Goal: Information Seeking & Learning: Learn about a topic

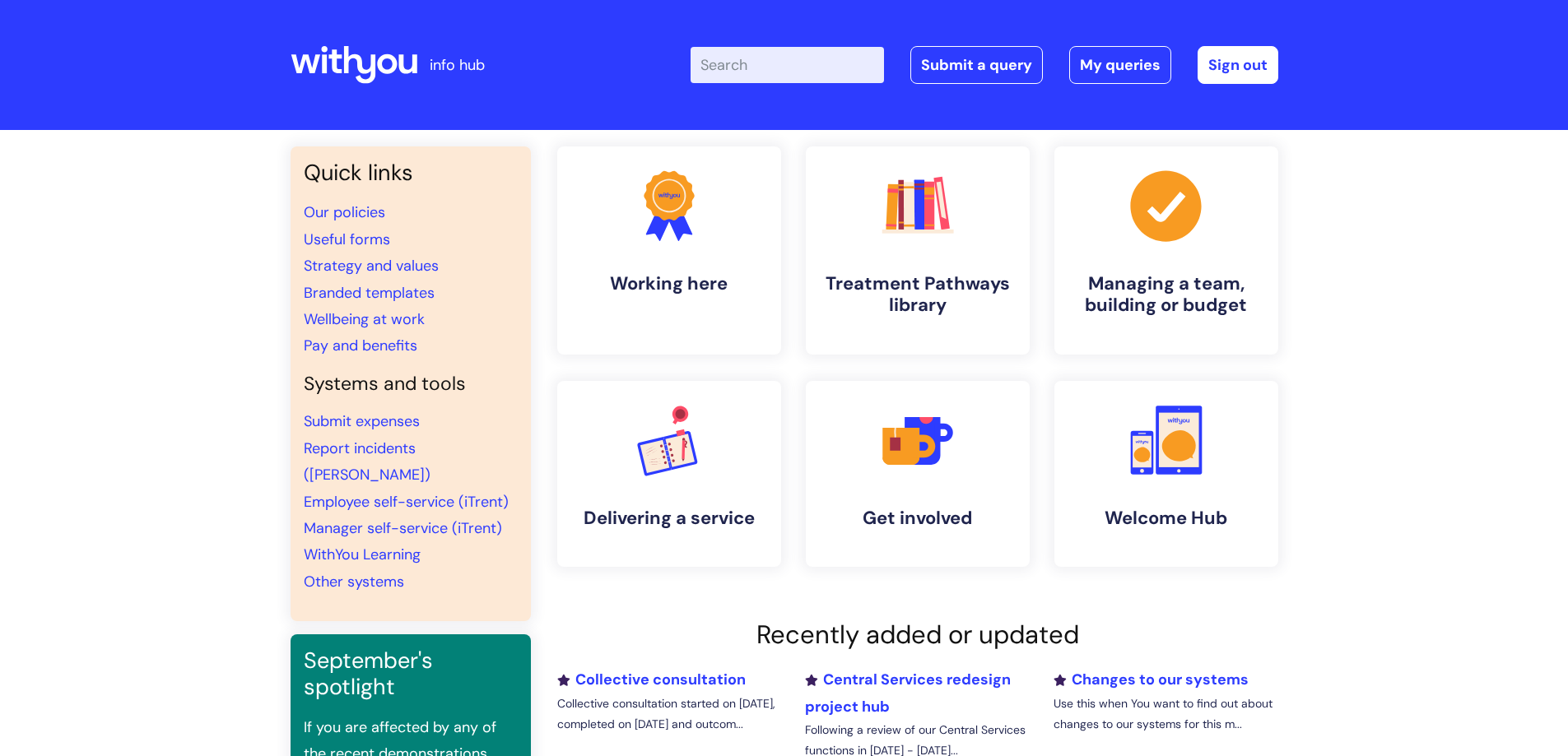
click at [777, 64] on input "Enter your search term here..." at bounding box center [787, 65] width 193 height 36
type input "gateway"
click button "Search" at bounding box center [0, 0] width 0 height 0
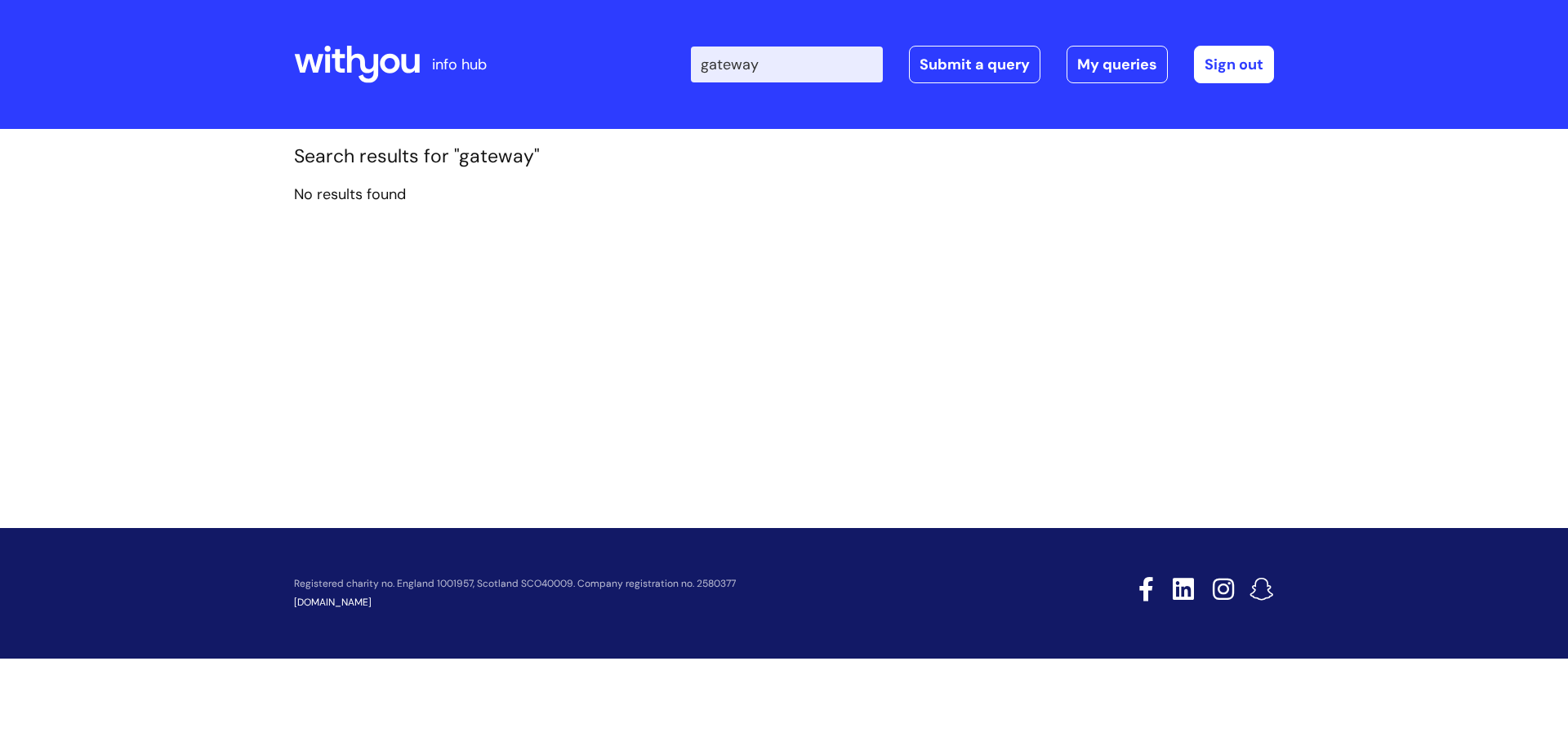
click at [753, 67] on input "gateway" at bounding box center [787, 64] width 192 height 36
type input "gate way"
click button "Search" at bounding box center [0, 0] width 0 height 0
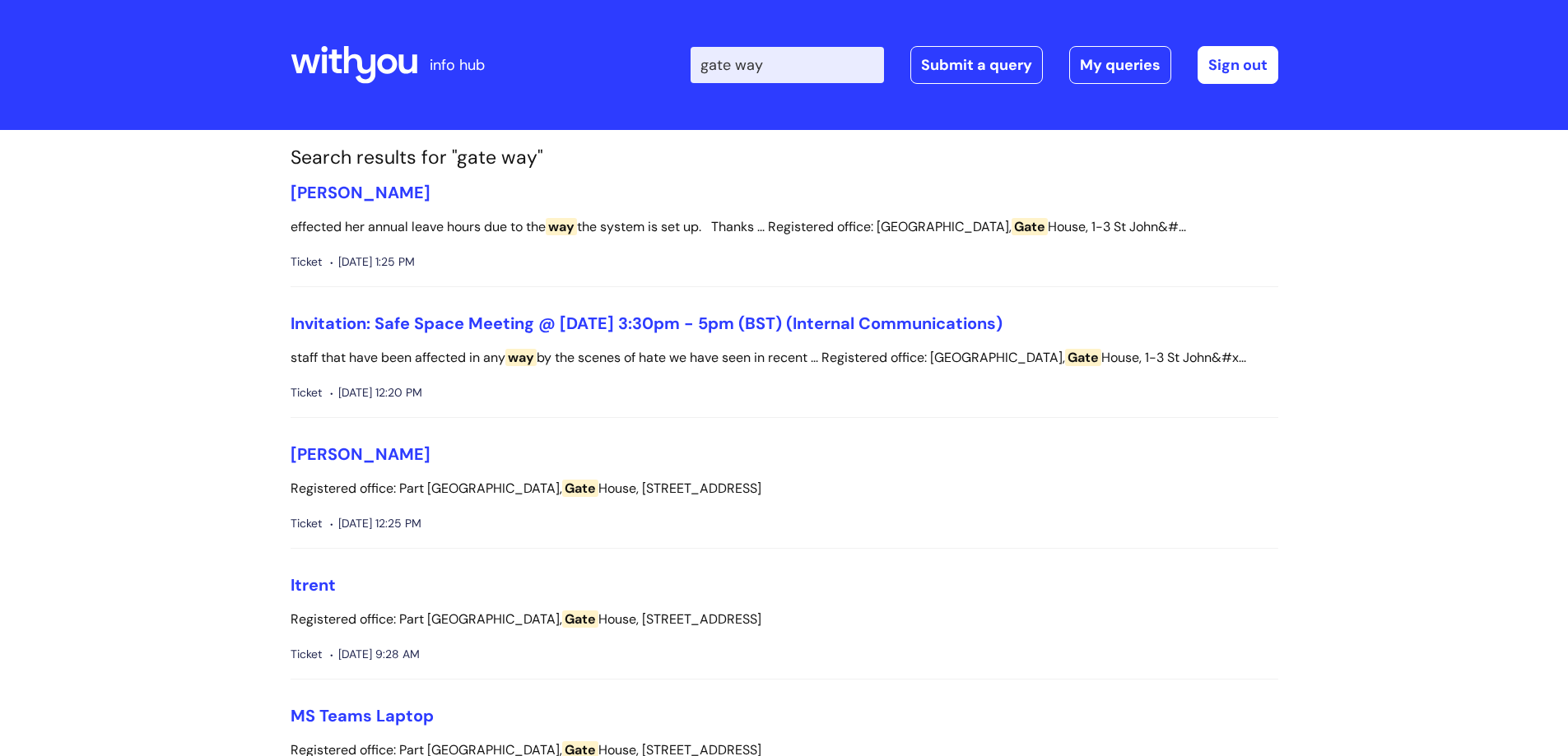
drag, startPoint x: 789, startPoint y: 59, endPoint x: 698, endPoint y: 66, distance: 91.3
click at [698, 66] on div "Enter your search term here... gate way Search Submit a query My queries Welcom…" at bounding box center [907, 65] width 742 height 98
type input "nvq"
click button "Search" at bounding box center [0, 0] width 0 height 0
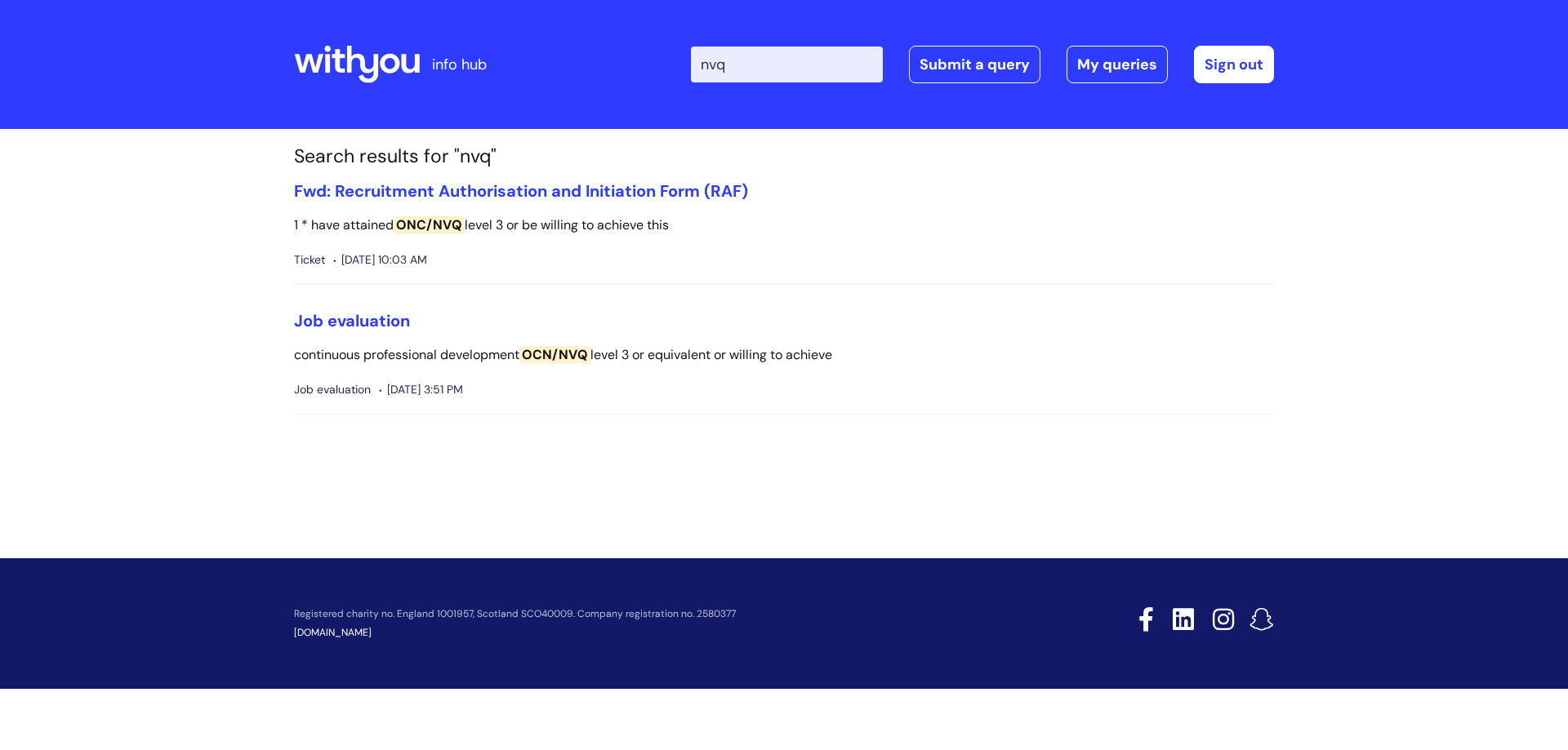
drag, startPoint x: 766, startPoint y: 53, endPoint x: 689, endPoint y: 60, distance: 77.3
click at [689, 60] on div "Enter your search term here... nvq Search Submit a query My queries Welcome Ane…" at bounding box center [905, 64] width 737 height 97
type input "gate way qualification"
click button "Search" at bounding box center [0, 0] width 0 height 0
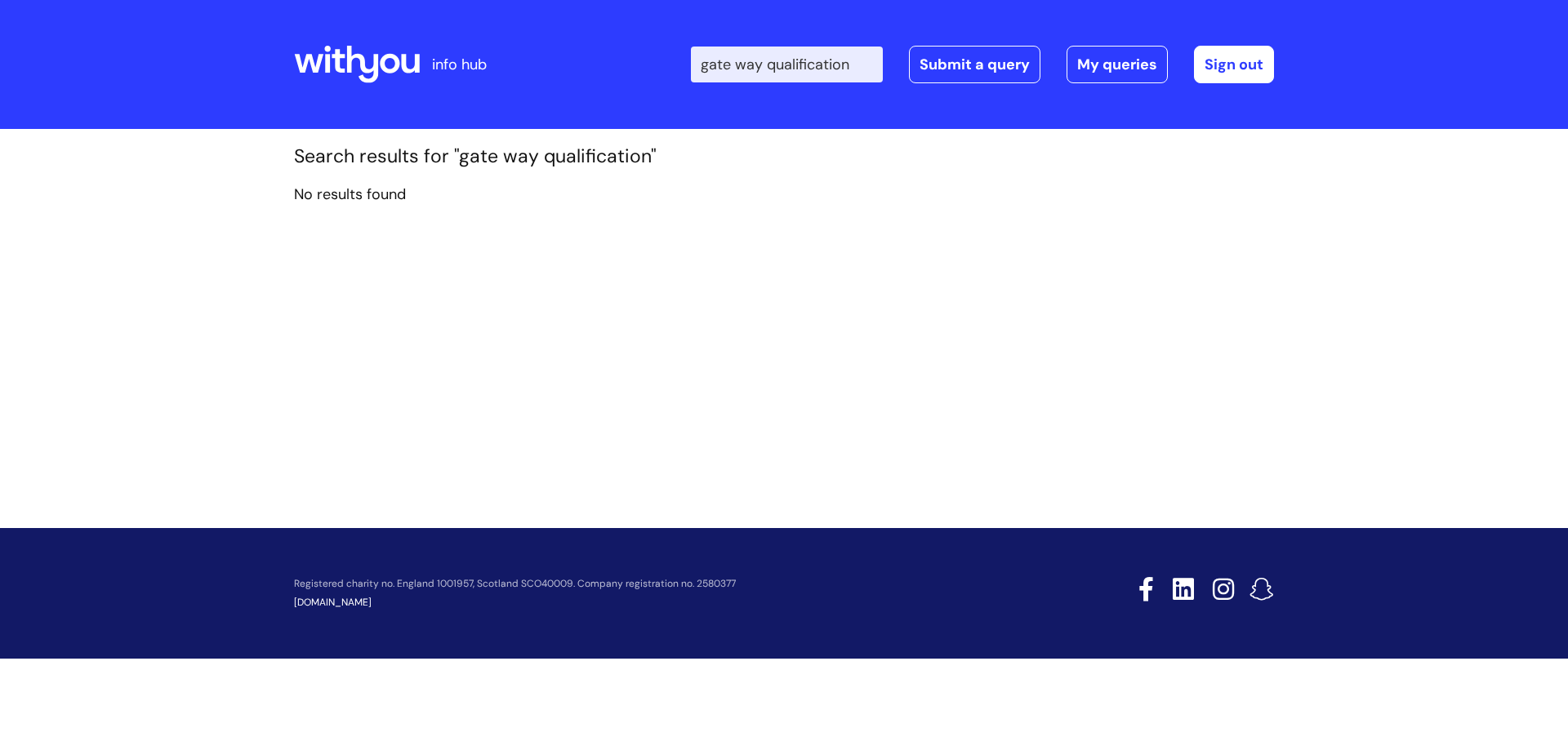
drag, startPoint x: 872, startPoint y: 66, endPoint x: 755, endPoint y: 63, distance: 117.0
click at [753, 65] on input "gate way qualification" at bounding box center [787, 64] width 192 height 36
type input "gateway"
click button "Search" at bounding box center [0, 0] width 0 height 0
drag, startPoint x: 728, startPoint y: 59, endPoint x: 692, endPoint y: 55, distance: 36.2
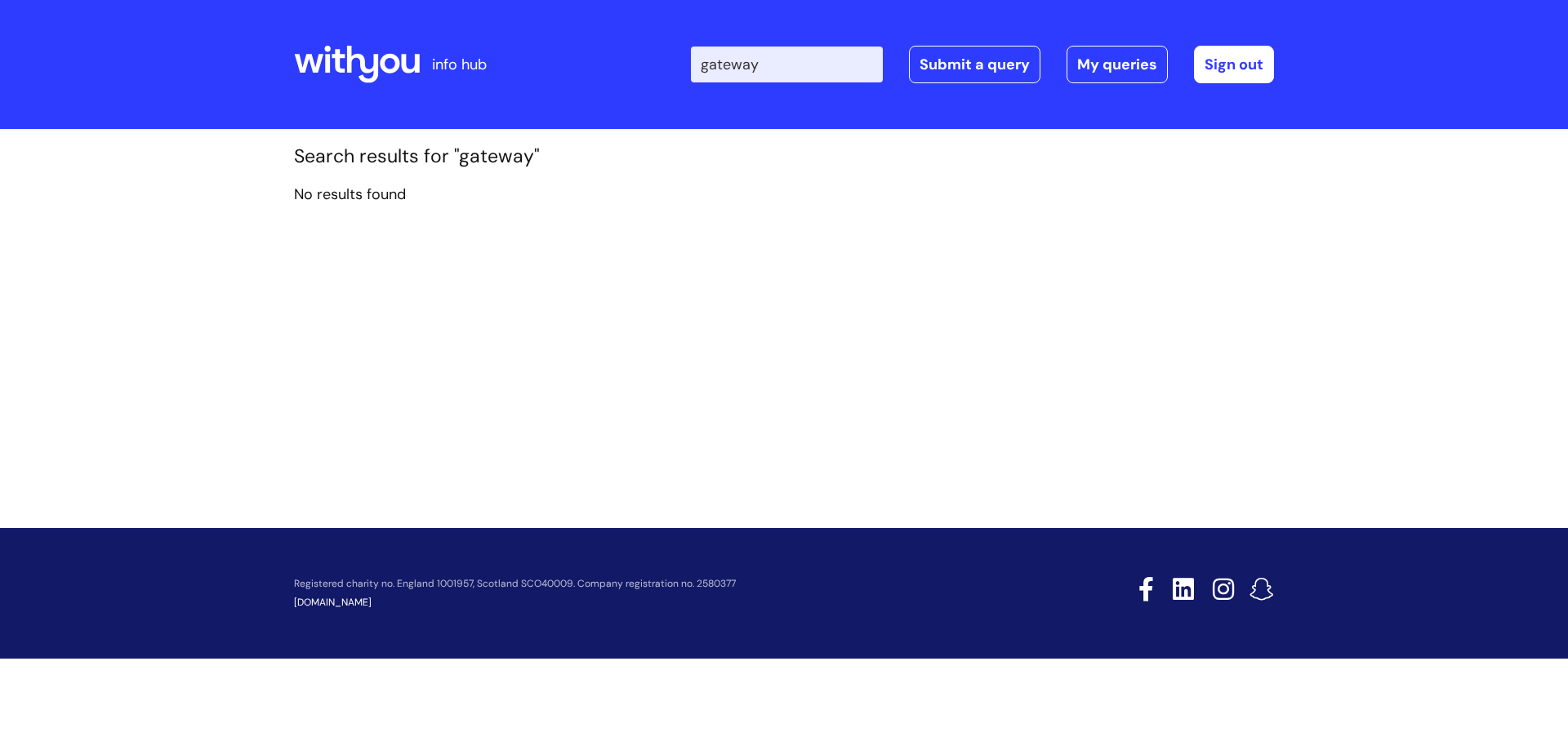
click at [692, 56] on div "Enter your search term here... gateway Search Submit a query My queries Welcome…" at bounding box center [905, 64] width 737 height 97
paste input "Tackling Substance Misuse"
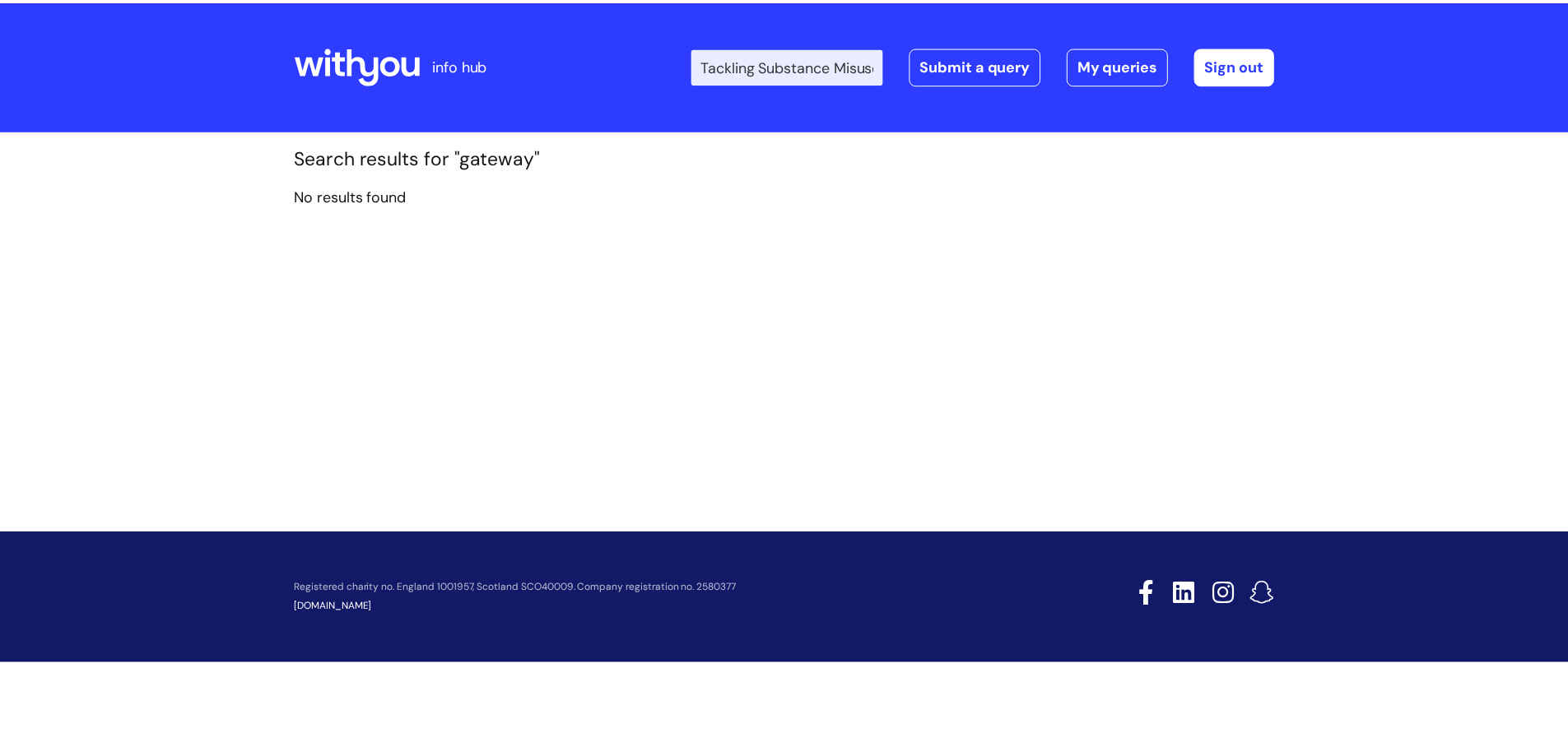
scroll to position [0, 26]
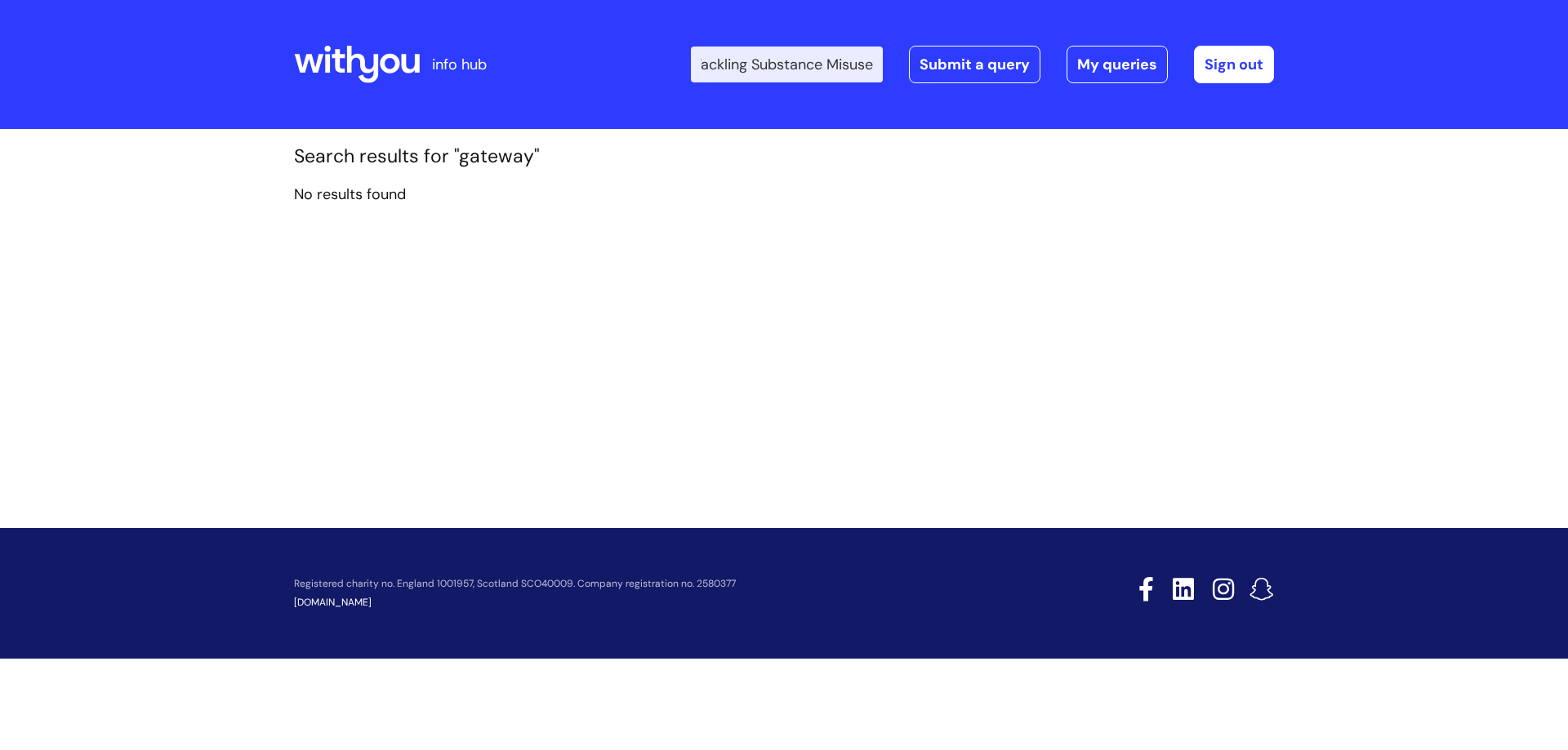
type input "Tackling Substance Misuse"
click button "Search" at bounding box center [0, 0] width 0 height 0
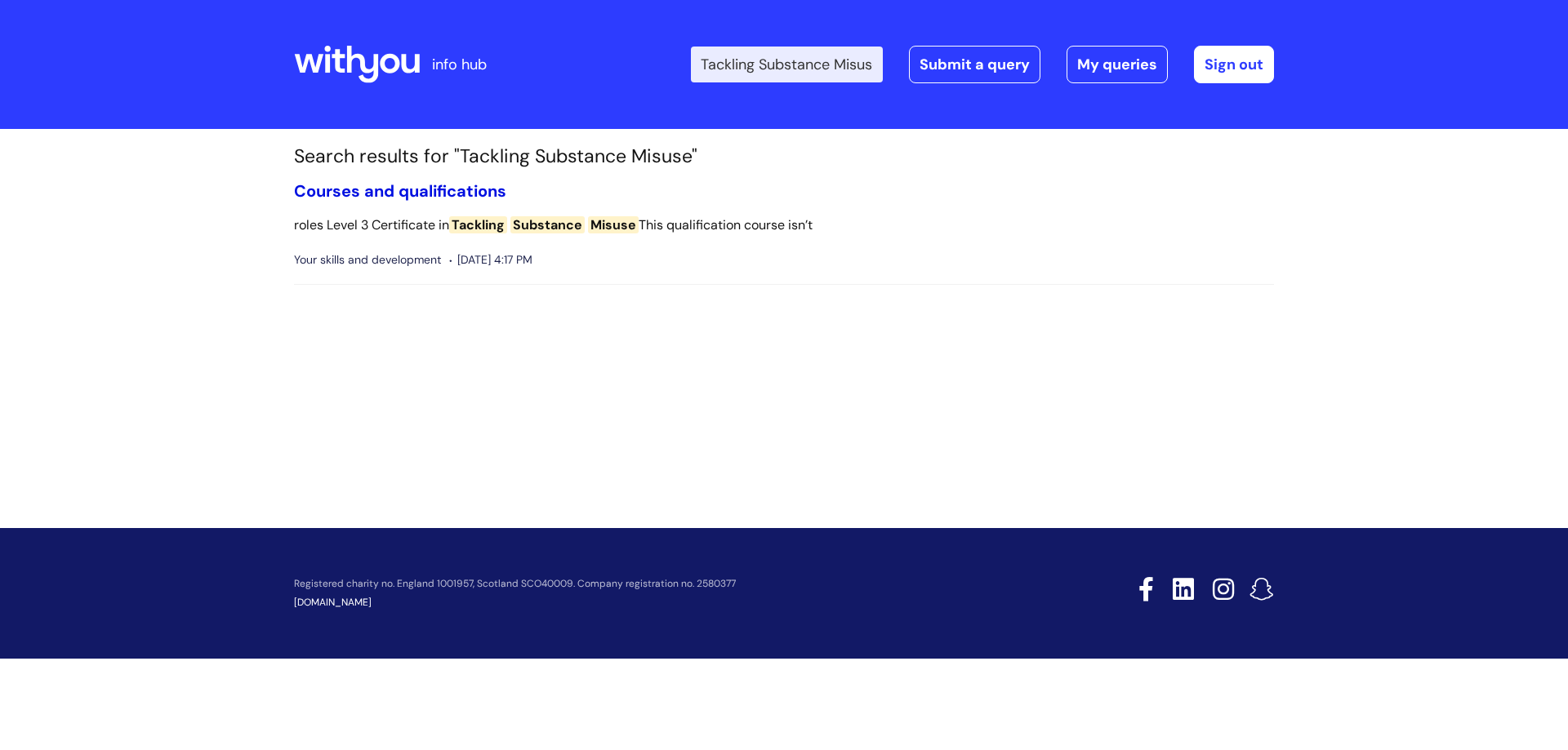
click at [442, 183] on link "Courses and qualifications" at bounding box center [400, 191] width 212 height 21
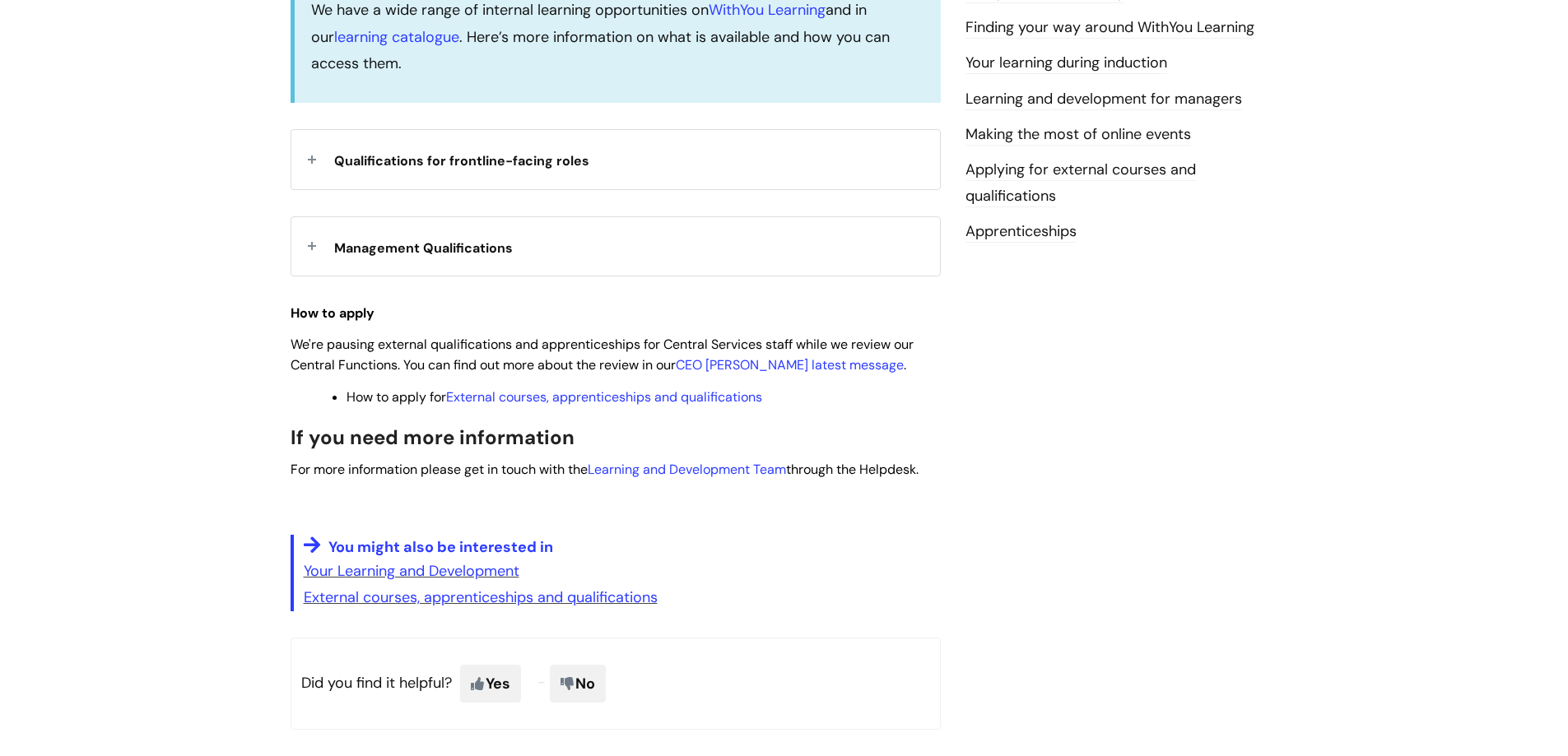
scroll to position [576, 0]
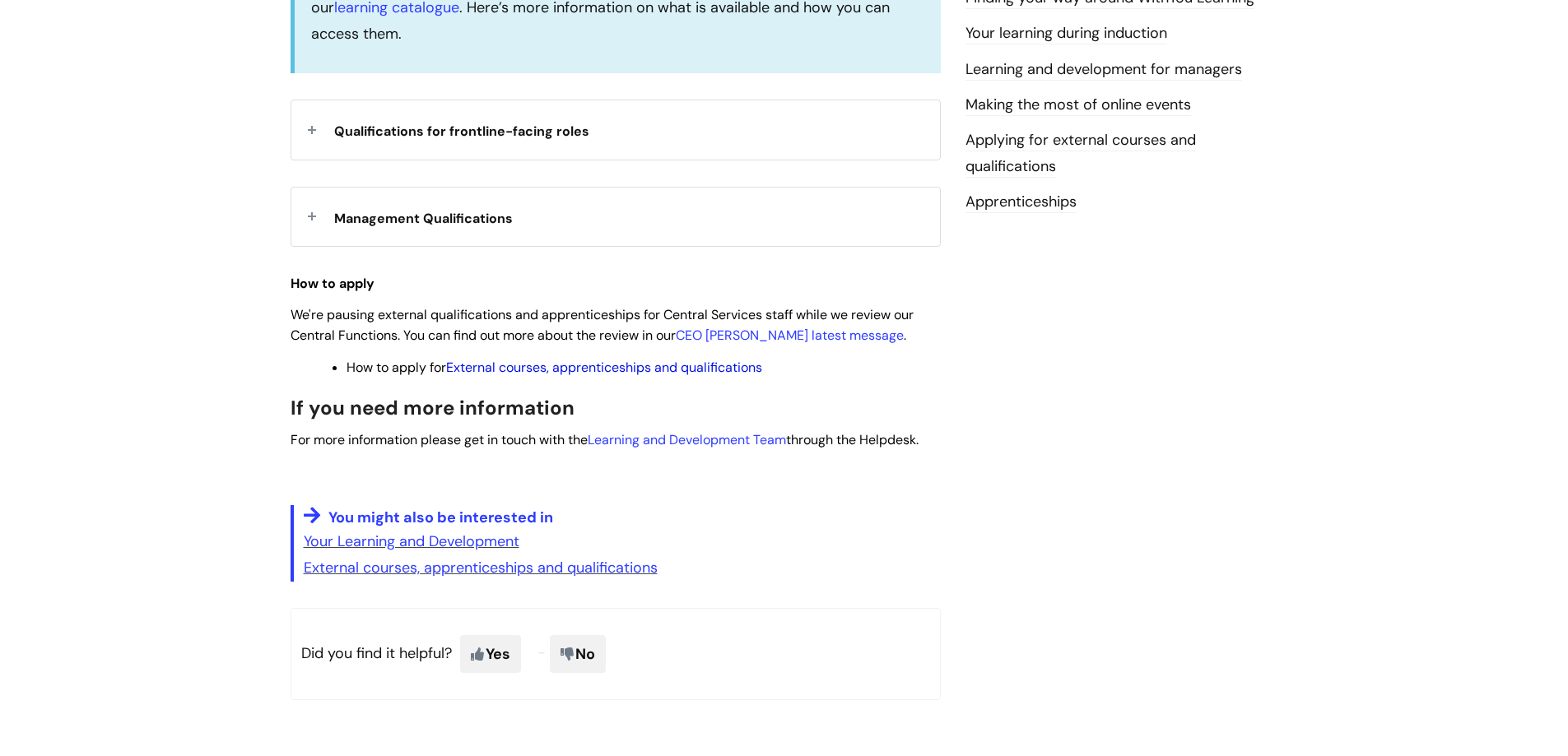
click at [524, 365] on link "External courses, apprenticeships and qualifications" at bounding box center [604, 367] width 316 height 18
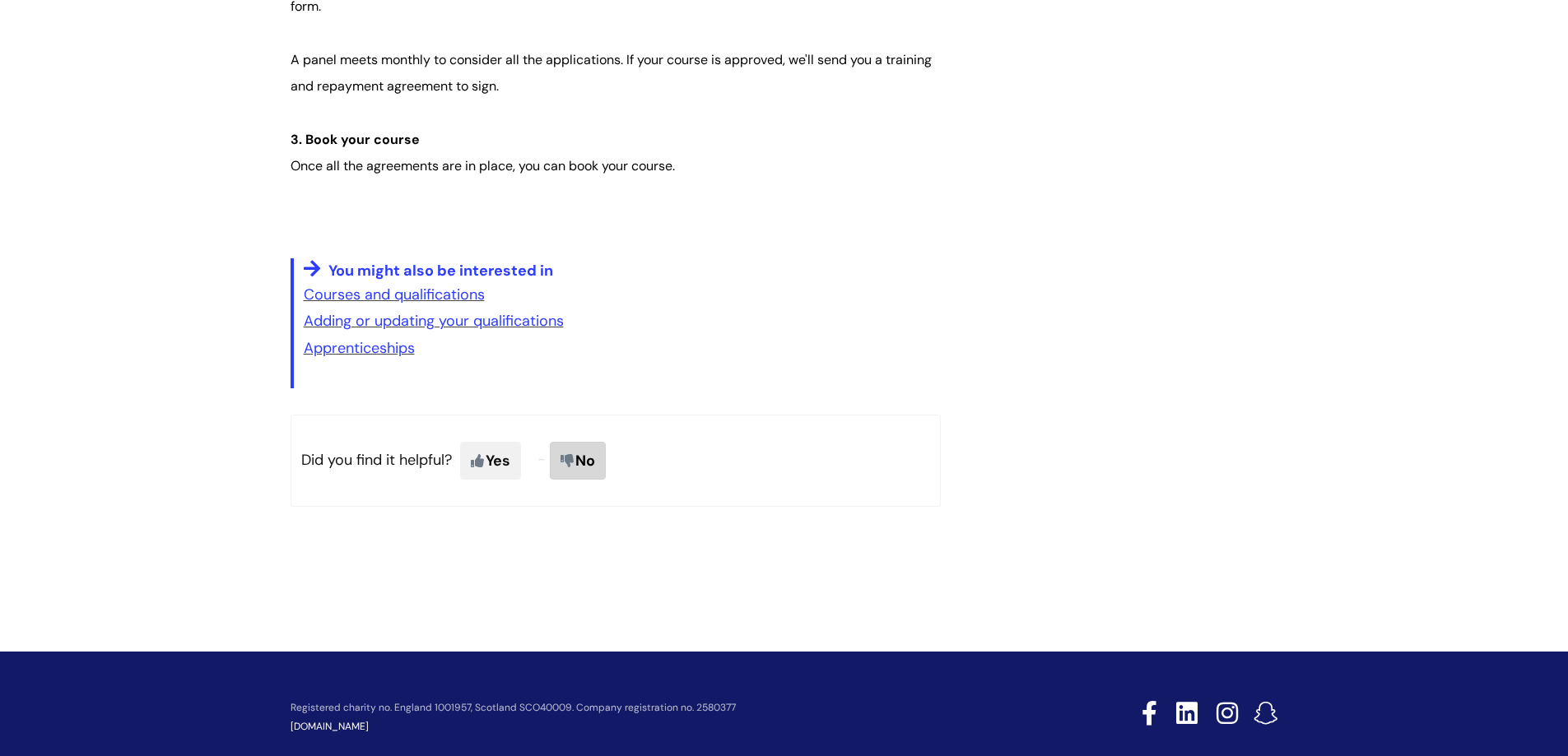
scroll to position [1481, 0]
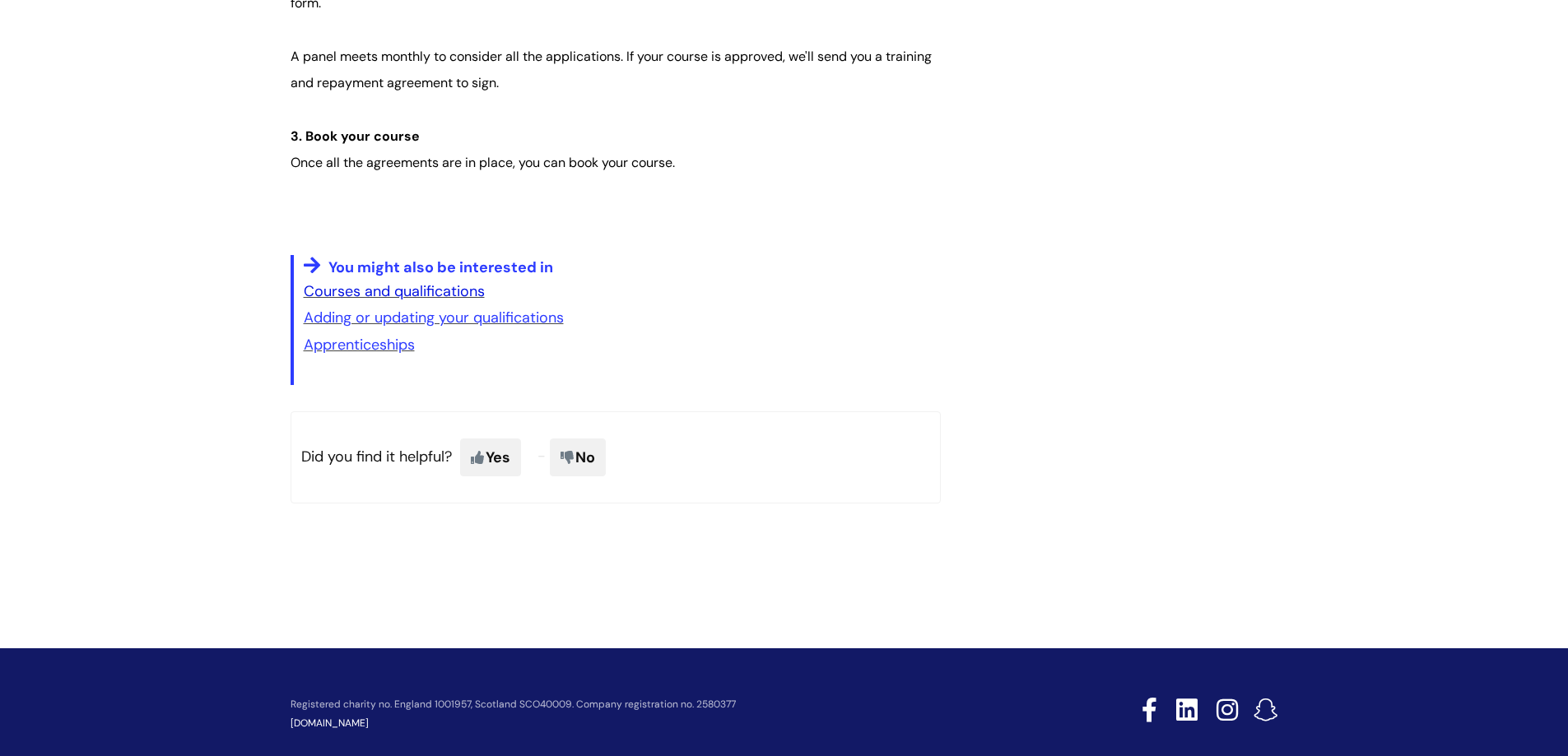
click at [460, 291] on link "Courses and qualifications" at bounding box center [394, 291] width 181 height 20
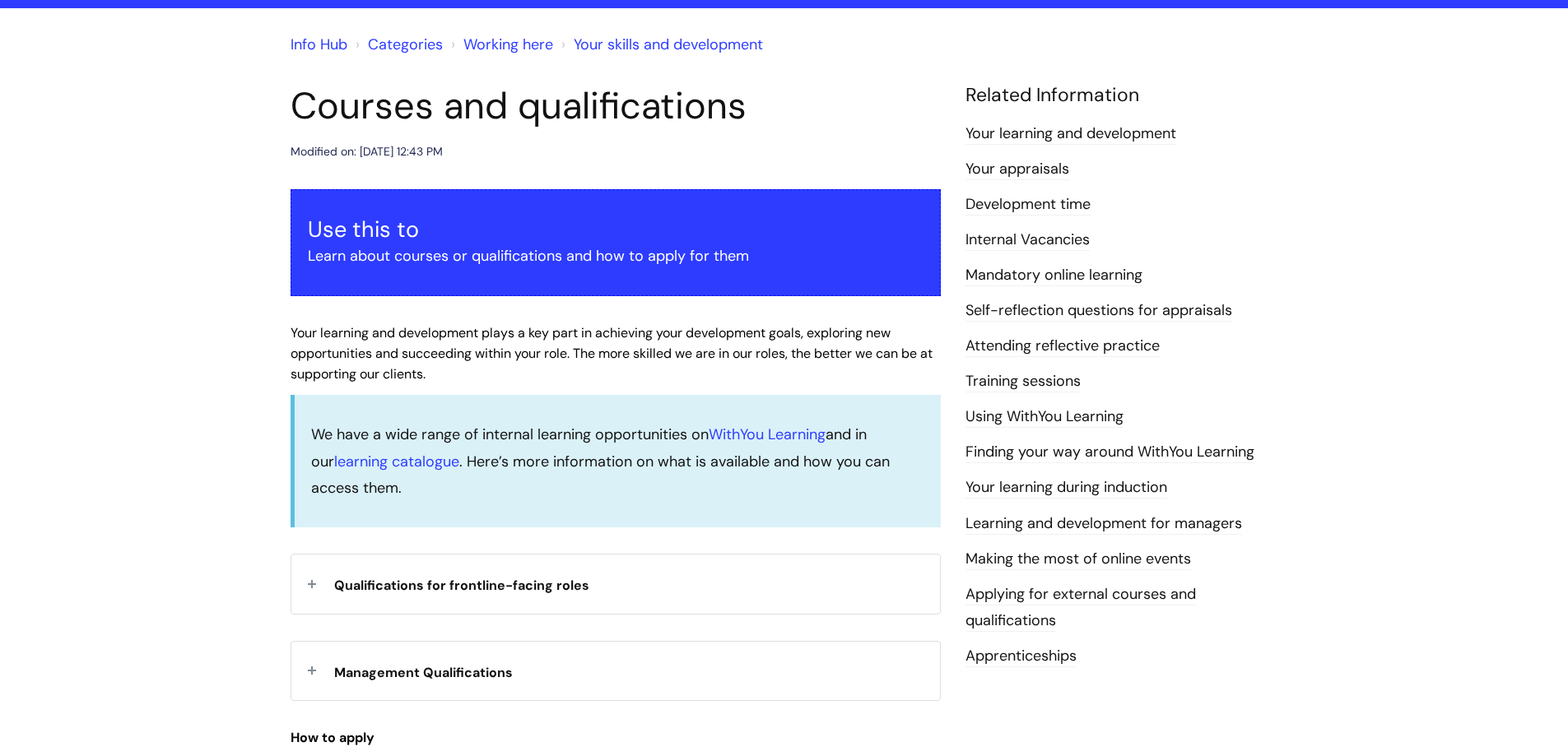
scroll to position [164, 0]
